Goal: Transaction & Acquisition: Purchase product/service

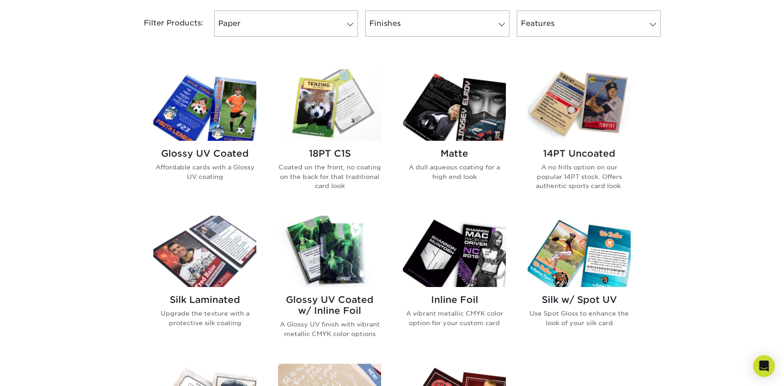
scroll to position [385, 0]
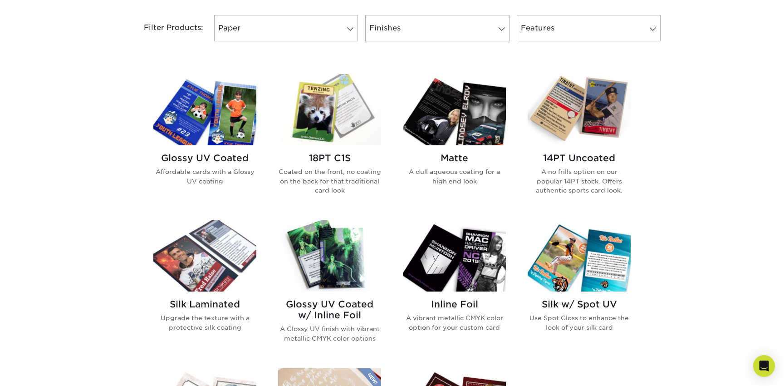
click at [233, 115] on img at bounding box center [204, 109] width 103 height 71
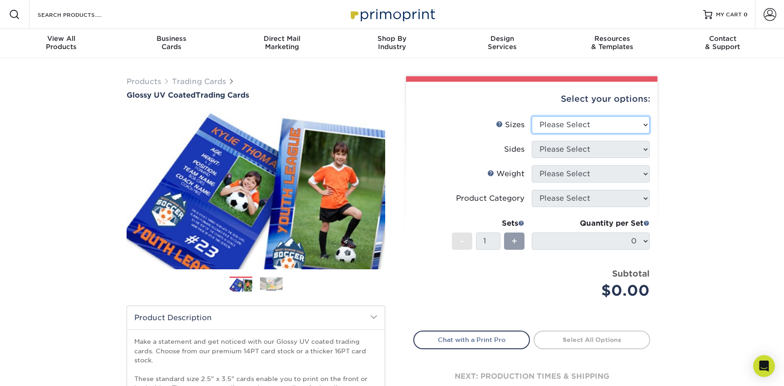
click at [573, 124] on select "Please Select 2.5" x 3.5"" at bounding box center [591, 124] width 118 height 17
select select "2.50x3.50"
click at [532, 116] on select "Please Select 2.5" x 3.5"" at bounding box center [591, 124] width 118 height 17
click at [564, 147] on select "Please Select" at bounding box center [591, 149] width 118 height 17
select select "32d3c223-f82c-492b-b915-ba065a00862f"
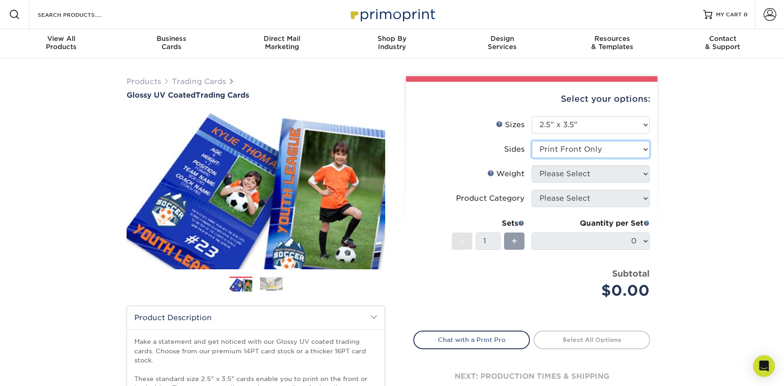
click at [532, 141] on select "Please Select Print Both Sides Print Front Only" at bounding box center [591, 149] width 118 height 17
click at [573, 171] on select "Please Select 16PT 14PT 18PT C1S" at bounding box center [591, 173] width 118 height 17
select select "18PTC1S"
click at [532, 165] on select "Please Select 16PT 14PT 18PT C1S" at bounding box center [591, 173] width 118 height 17
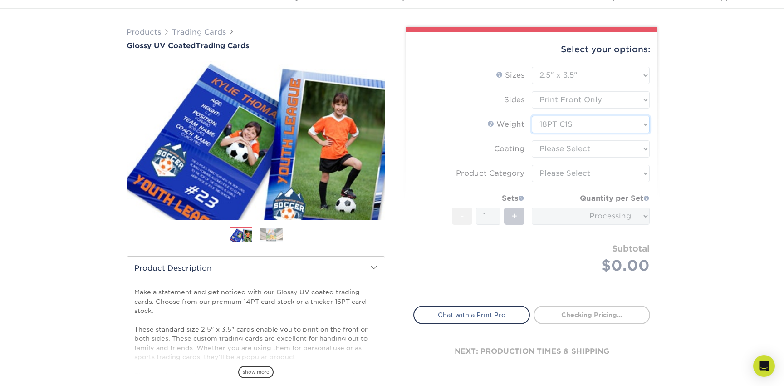
scroll to position [56, 0]
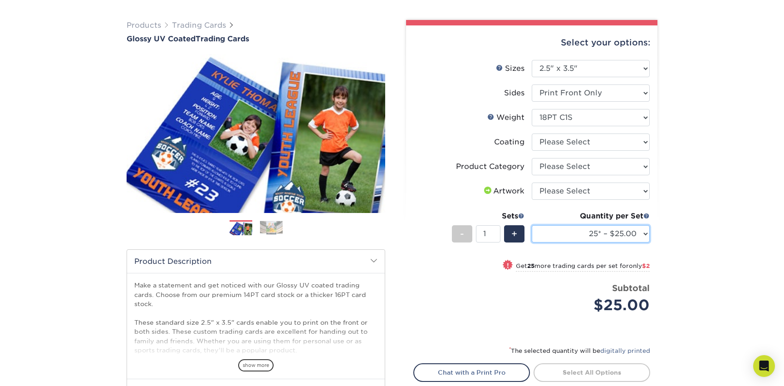
click at [612, 236] on select "25* – $25.00 50* – $27.00 75* – $28.00 100* – $38.00 250* – $48.00 500 – $58.00…" at bounding box center [591, 233] width 118 height 17
select select "50* – $27.00"
click at [532, 225] on select "25* – $25.00 50* – $27.00 75* – $28.00 100* – $38.00 250* – $48.00 500 – $58.00…" at bounding box center [591, 233] width 118 height 17
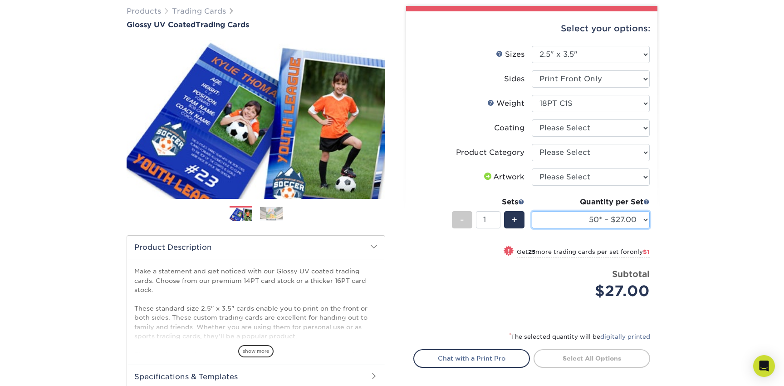
scroll to position [0, 0]
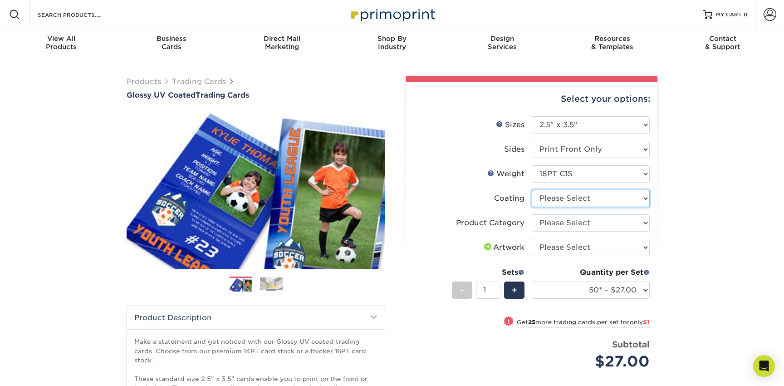
click at [583, 197] on select at bounding box center [591, 198] width 118 height 17
select select "1e8116af-acfc-44b1-83dc-8181aa338834"
click at [532, 190] on select at bounding box center [591, 198] width 118 height 17
select select "-1"
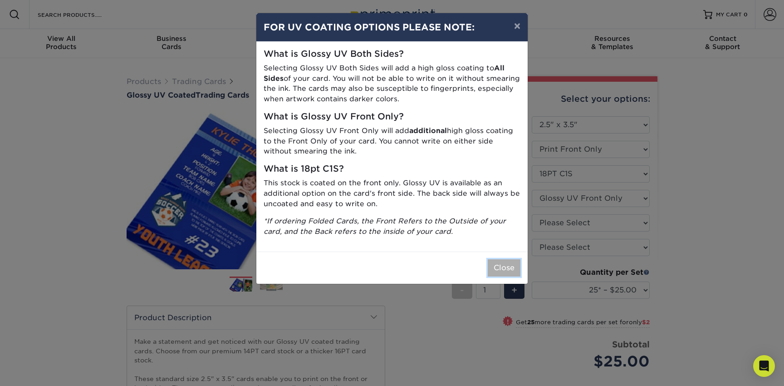
click at [508, 269] on button "Close" at bounding box center [504, 267] width 33 height 17
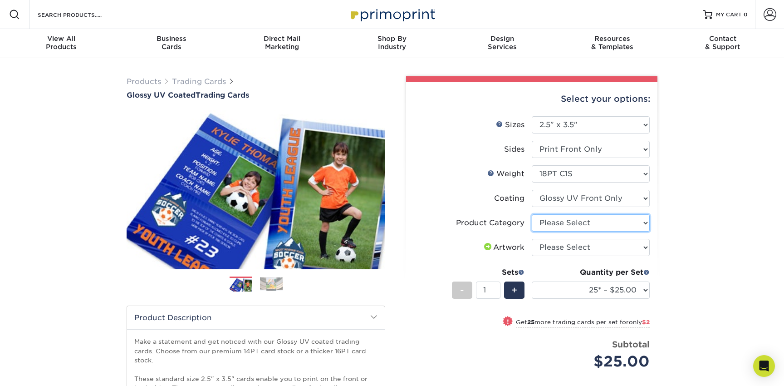
click at [557, 221] on select "Please Select Trading Cards" at bounding box center [591, 222] width 118 height 17
select select "c2f9bce9-36c2-409d-b101-c29d9d031e18"
click at [532, 214] on select "Please Select Trading Cards" at bounding box center [591, 222] width 118 height 17
click at [570, 242] on select "Please Select I will upload files I need a design - $100" at bounding box center [591, 247] width 118 height 17
select select "upload"
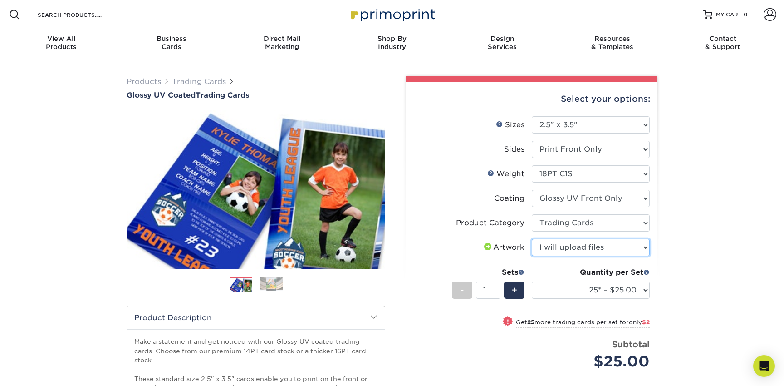
click at [532, 239] on select "Please Select I will upload files I need a design - $100" at bounding box center [591, 247] width 118 height 17
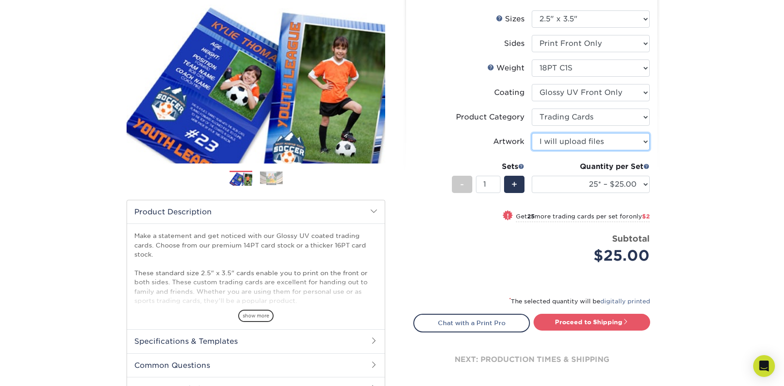
scroll to position [113, 0]
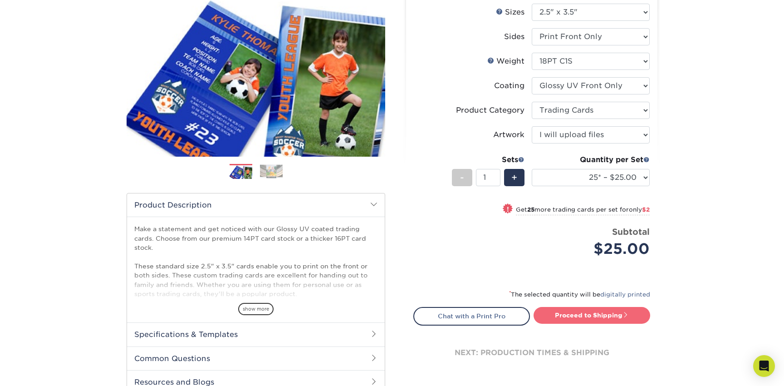
click at [566, 310] on link "Proceed to Shipping" at bounding box center [592, 315] width 117 height 16
type input "Set 1"
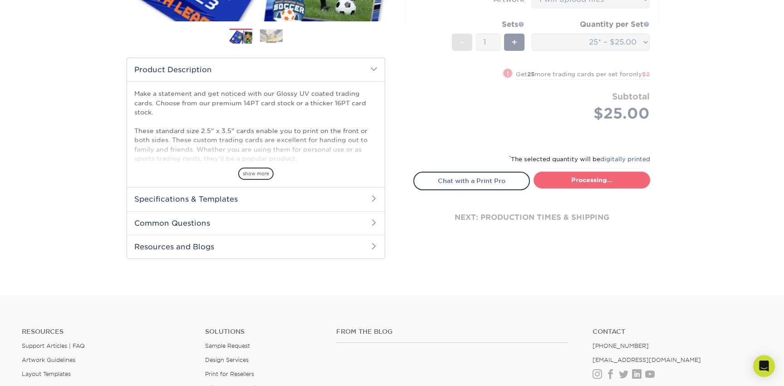
select select "8d81a096-11b2-4168-bb79-4b203b63523e"
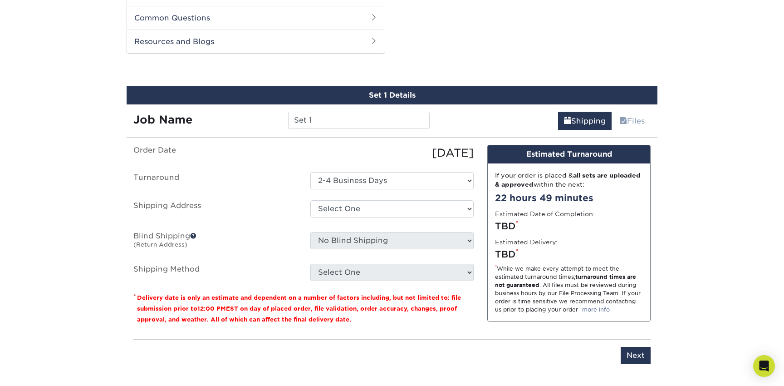
scroll to position [462, 0]
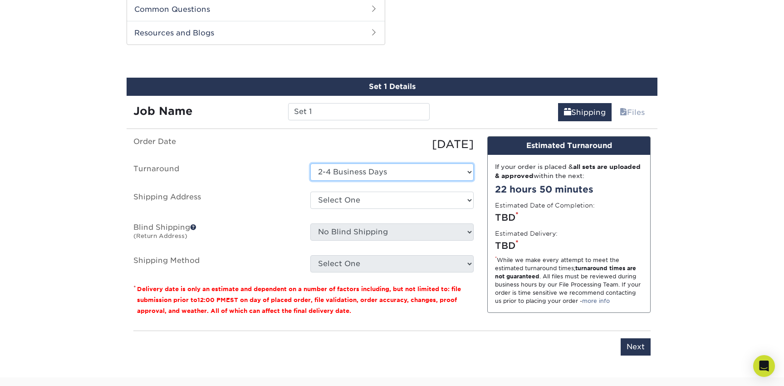
click at [354, 174] on select "Select One 2-4 Business Days" at bounding box center [391, 171] width 163 height 17
click at [310, 163] on select "Select One 2-4 Business Days" at bounding box center [391, 171] width 163 height 17
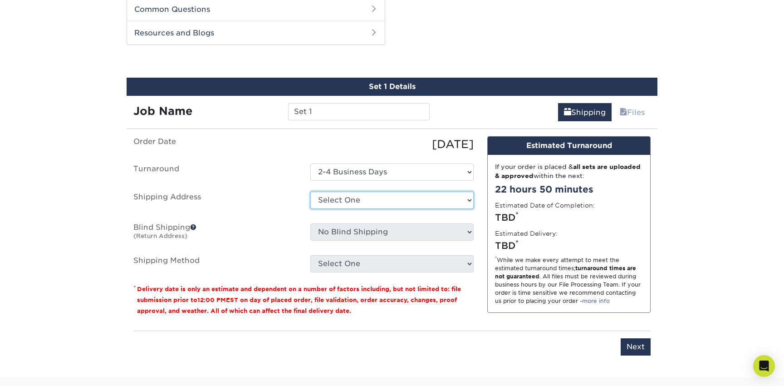
click at [390, 198] on select "Select One + Add New Address - Login" at bounding box center [391, 200] width 163 height 17
select select "newaddress"
click at [310, 192] on select "Select One + Add New Address - Login" at bounding box center [391, 200] width 163 height 17
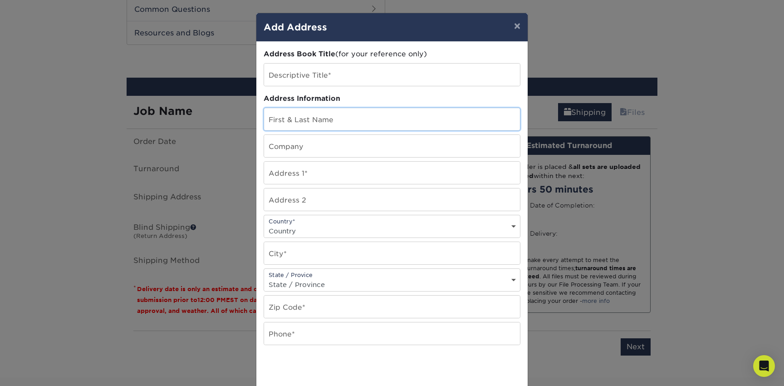
click at [304, 121] on input "text" at bounding box center [392, 119] width 256 height 22
type input "[PERSON_NAME]"
type input "Business"
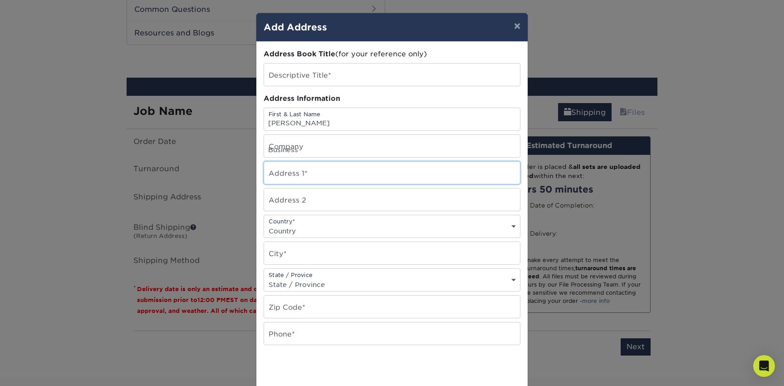
type input "[STREET_ADDRESS]"
select select "US"
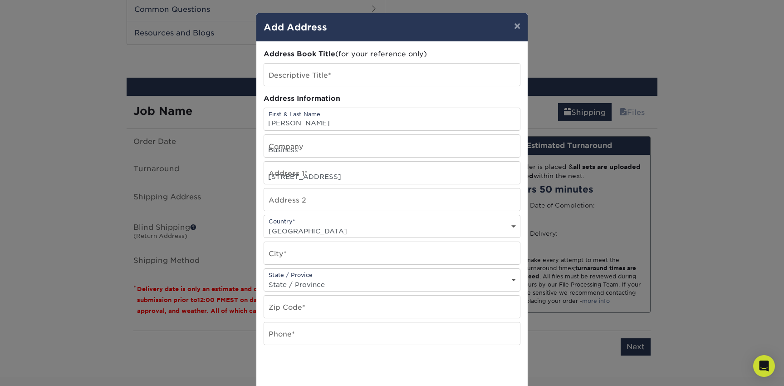
type input "[PERSON_NAME]"
select select "PA"
type input "16146"
type input "7246996999"
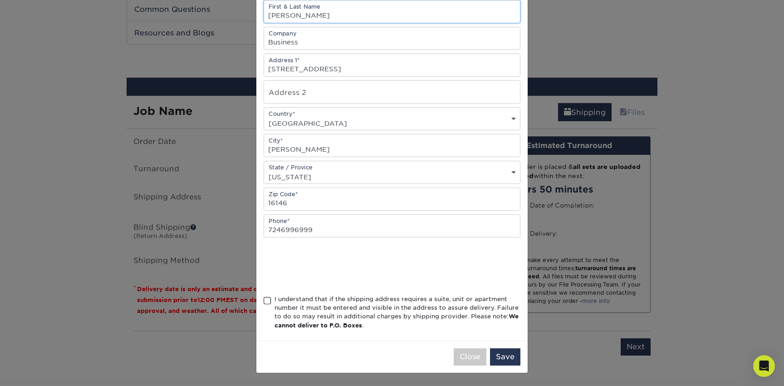
scroll to position [107, 0]
click at [267, 302] on span at bounding box center [268, 301] width 8 height 9
click at [0, 0] on input "I understand that if the shipping address requires a suite, unit or apartment n…" at bounding box center [0, 0] width 0 height 0
click at [502, 356] on button "Save" at bounding box center [505, 357] width 30 height 17
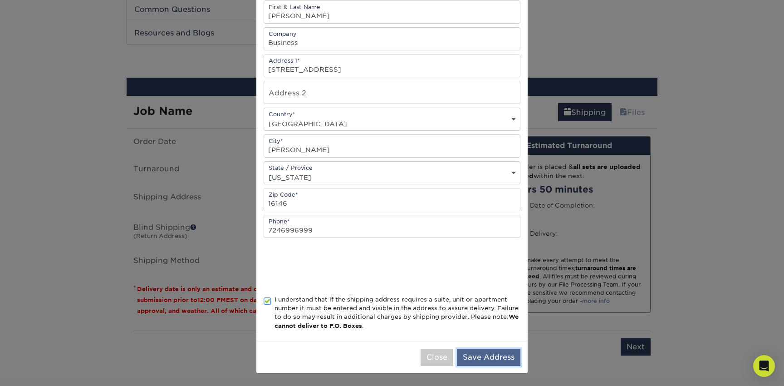
click at [493, 359] on button "Save Address" at bounding box center [489, 357] width 64 height 17
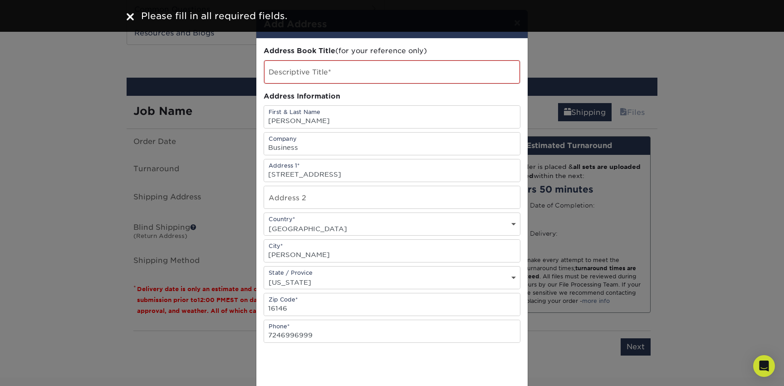
scroll to position [0, 0]
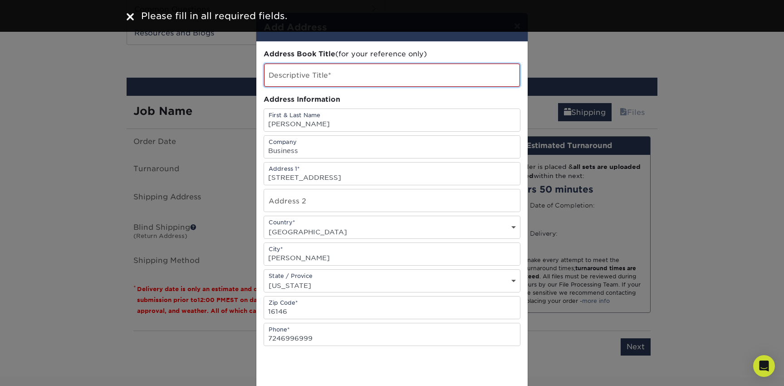
click at [324, 71] on input "text" at bounding box center [392, 75] width 256 height 23
type input "[PERSON_NAME]"
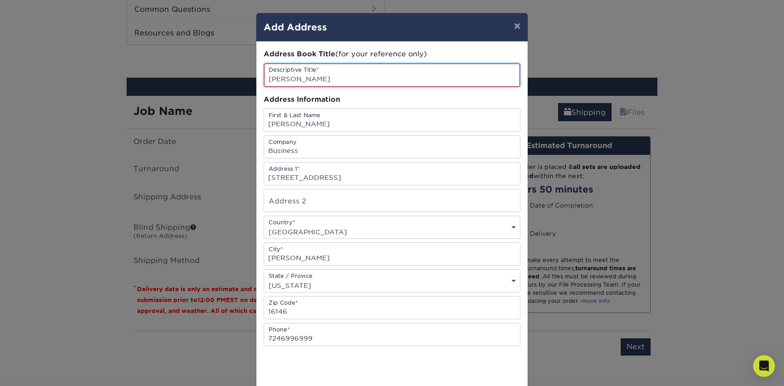
scroll to position [108, 0]
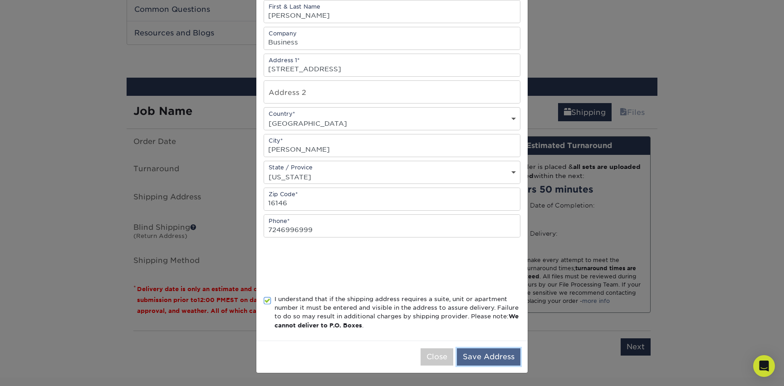
click at [490, 355] on button "Save Address" at bounding box center [489, 356] width 64 height 17
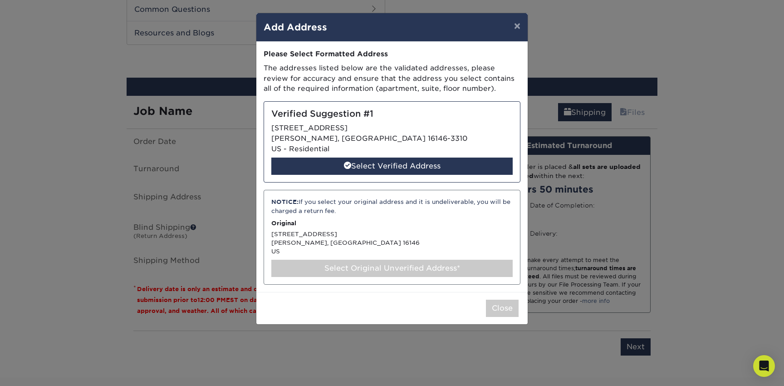
click at [413, 120] on div "Verified Suggestion #1 [STREET_ADDRESS][DEMOGRAPHIC_DATA] - Residential Select …" at bounding box center [392, 141] width 257 height 81
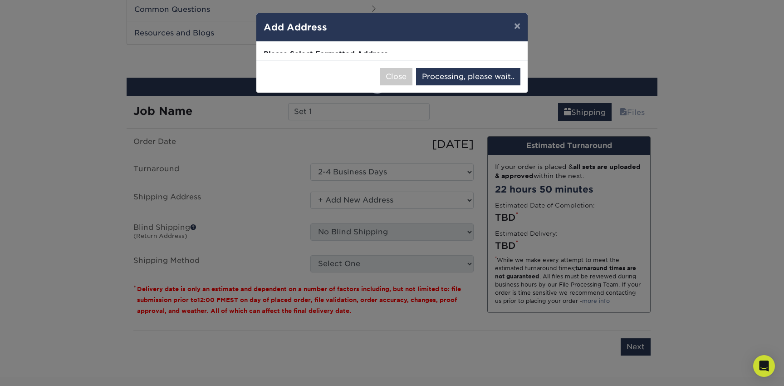
select select "286805"
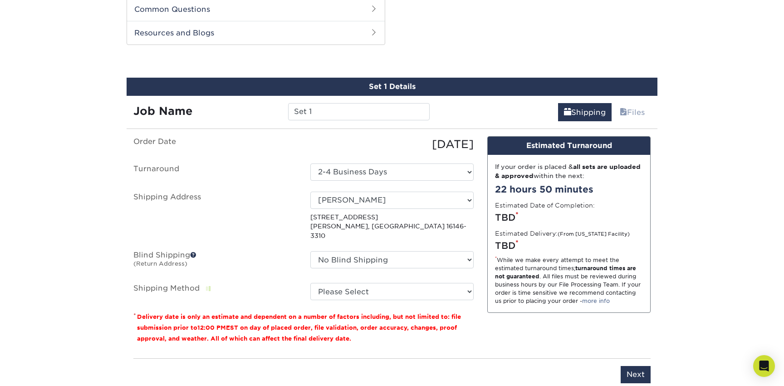
scroll to position [514, 0]
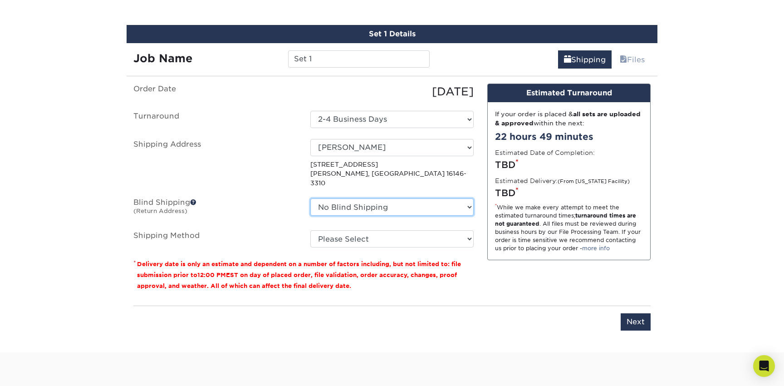
click at [361, 198] on select "No Blind Shipping + Add New Address" at bounding box center [391, 206] width 163 height 17
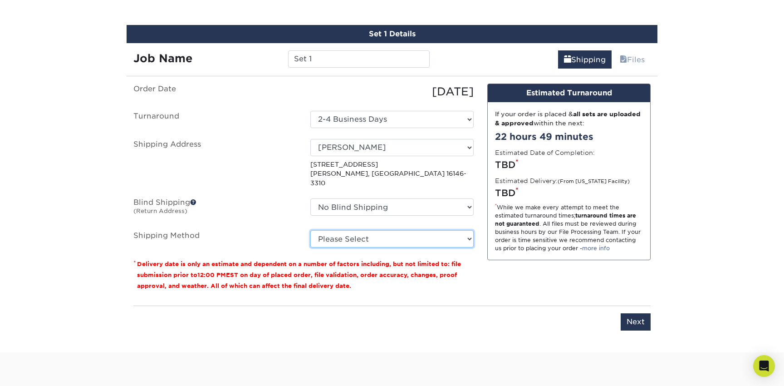
click at [339, 230] on select "Please Select 3 Day Shipping Service (+$16.71) Ground Shipping (+$16.92) 2 Day …" at bounding box center [391, 238] width 163 height 17
click at [310, 230] on select "Please Select 3 Day Shipping Service (+$16.71) Ground Shipping (+$16.92) 2 Day …" at bounding box center [391, 238] width 163 height 17
click at [384, 230] on select "Please Select 3 Day Shipping Service (+$16.71) Ground Shipping (+$16.92) 2 Day …" at bounding box center [391, 238] width 163 height 17
click at [310, 230] on select "Please Select 3 Day Shipping Service (+$16.71) Ground Shipping (+$16.92) 2 Day …" at bounding box center [391, 238] width 163 height 17
click at [365, 230] on select "Please Select 3 Day Shipping Service (+$16.71) Ground Shipping (+$16.92) 2 Day …" at bounding box center [391, 238] width 163 height 17
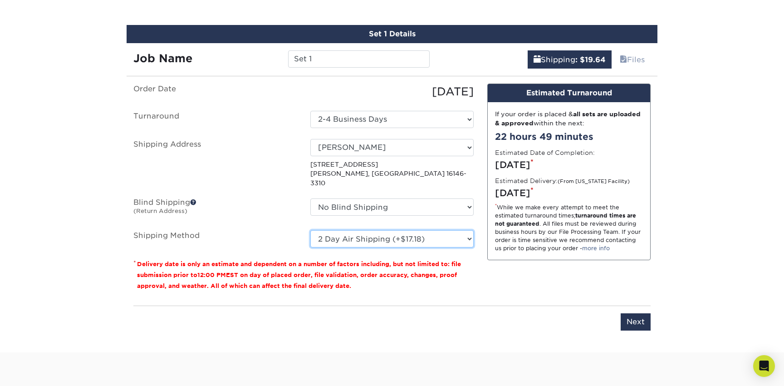
click at [310, 230] on select "Please Select 3 Day Shipping Service (+$16.71) Ground Shipping (+$16.92) 2 Day …" at bounding box center [391, 238] width 163 height 17
click at [385, 230] on select "Please Select 3 Day Shipping Service (+$16.71) Ground Shipping (+$16.92) 2 Day …" at bounding box center [391, 238] width 163 height 17
select select "03"
click at [310, 230] on select "Please Select 3 Day Shipping Service (+$16.71) Ground Shipping (+$16.92) 2 Day …" at bounding box center [391, 238] width 163 height 17
